Goal: Information Seeking & Learning: Learn about a topic

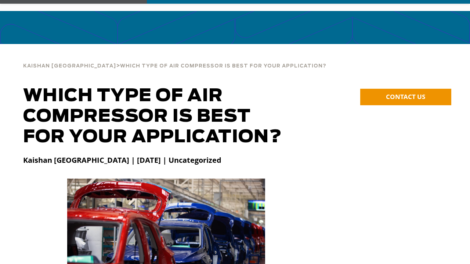
scroll to position [37, 0]
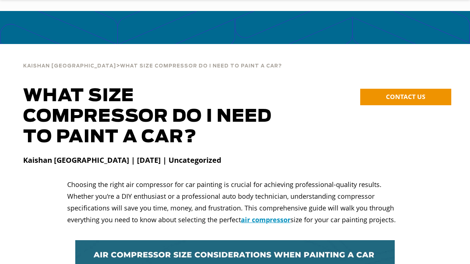
scroll to position [37, 0]
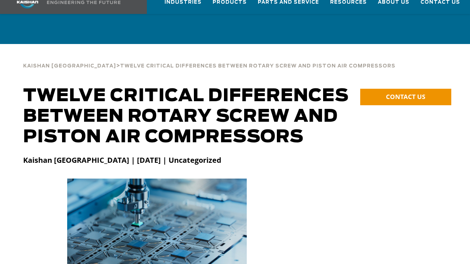
scroll to position [37, 0]
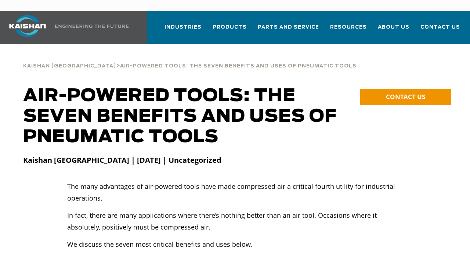
scroll to position [37, 0]
